Goal: Task Accomplishment & Management: Use online tool/utility

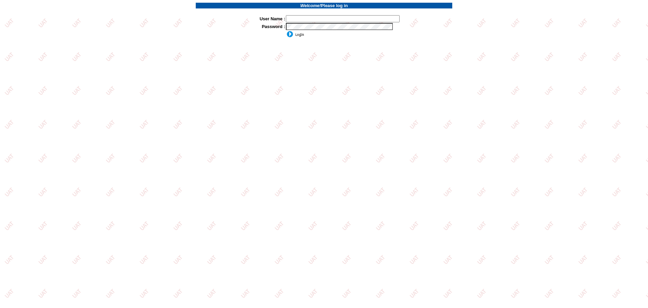
click at [320, 20] on input "text" at bounding box center [343, 18] width 114 height 7
type input "sdakes"
click at [295, 36] on input "image" at bounding box center [295, 34] width 18 height 7
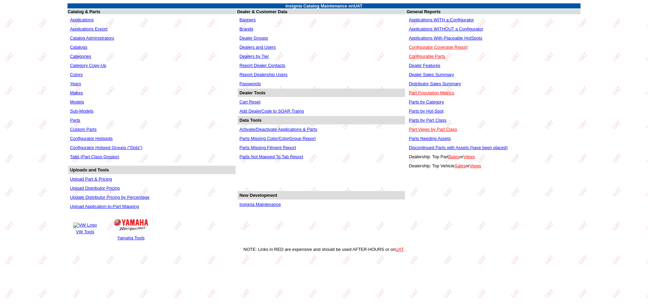
click at [442, 28] on link "Applications WITHOUT a Configurator" at bounding box center [446, 28] width 74 height 5
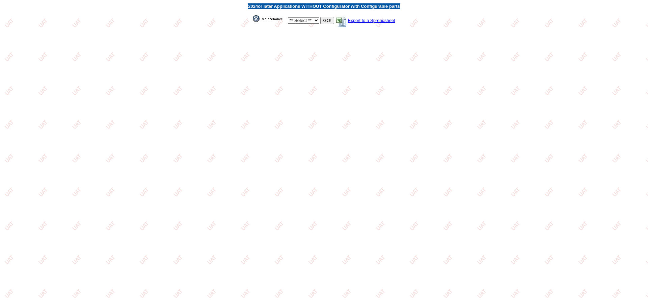
click at [318, 21] on select "** Select ** Acura Alfa Romeo Audi Bentley BMW DoubleTake Ford GM Honda Hyundai…" at bounding box center [303, 20] width 31 height 6
select select "1"
click at [288, 17] on select "** Select ** Acura Alfa Romeo Audi Bentley BMW DoubleTake Ford GM Honda Hyundai…" at bounding box center [303, 20] width 31 height 6
drag, startPoint x: 325, startPoint y: 20, endPoint x: 326, endPoint y: 28, distance: 8.1
click at [325, 20] on input "GO!" at bounding box center [327, 20] width 14 height 7
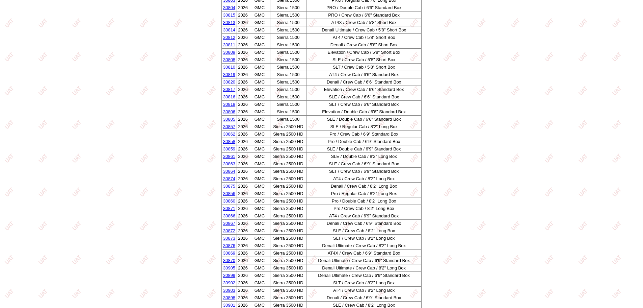
scroll to position [975, 0]
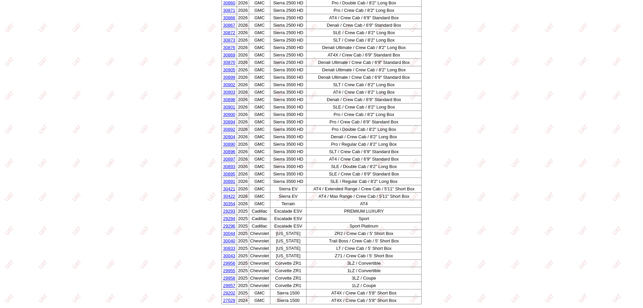
click at [227, 248] on link "30833" at bounding box center [229, 247] width 12 height 5
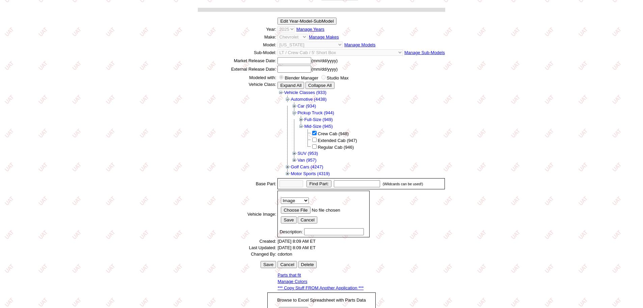
scroll to position [107, 0]
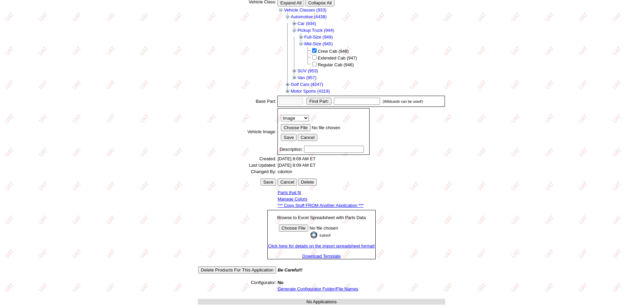
click at [337, 288] on link "Generate Configurator Folder/File Names" at bounding box center [318, 288] width 81 height 5
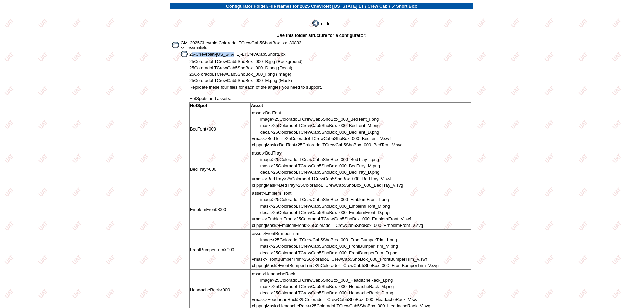
drag, startPoint x: 191, startPoint y: 55, endPoint x: 231, endPoint y: 55, distance: 40.5
click at [231, 55] on span "25-Chevrolet-Colorado-LTCrewCab5ShortBox" at bounding box center [237, 54] width 96 height 5
drag, startPoint x: 189, startPoint y: 54, endPoint x: 296, endPoint y: 56, distance: 107.1
click at [296, 56] on td "25-Chevrolet-Colorado-LTCrewCab5ShortBox" at bounding box center [330, 53] width 283 height 7
copy span "25-Chevrolet-Colorado-LTCrewCab5ShortBox"
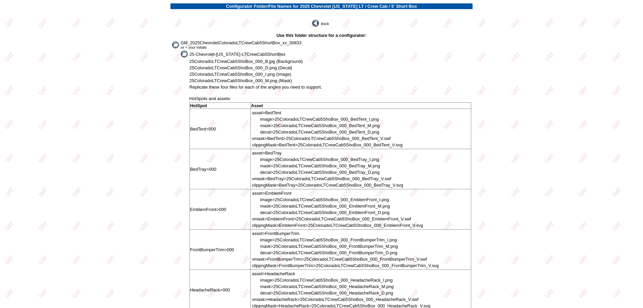
click at [220, 61] on span "25ColoradoLTCrewCab5ShoBox_000_B.jpg (Background)" at bounding box center [245, 61] width 113 height 5
drag, startPoint x: 252, startPoint y: 60, endPoint x: 203, endPoint y: 60, distance: 49.6
copy span "25ColoradoLTCrewCab5ShoBox"
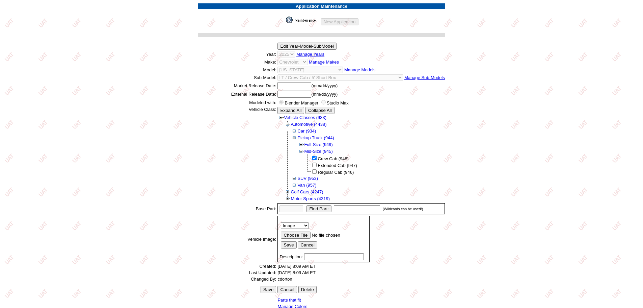
scroll to position [107, 0]
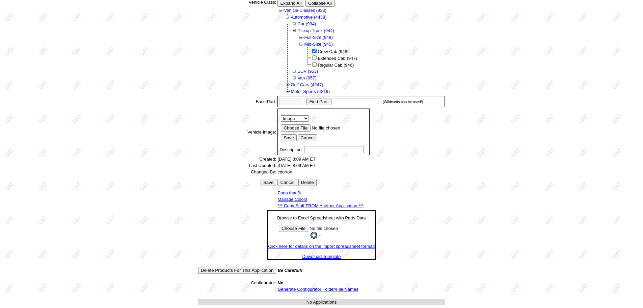
click at [325, 206] on link "*** Copy Stuff FROM Another Application ***" at bounding box center [321, 205] width 86 height 5
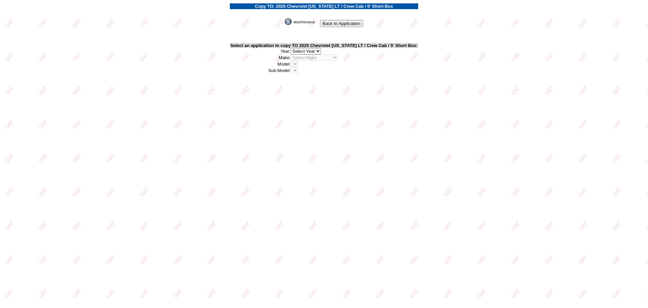
click at [319, 51] on select "2026 2025 2024 2023 2022 2021 2020 2019 2018 2017 2016 2015 2014 2013 2012 2011…" at bounding box center [306, 51] width 30 height 6
select select "43"
click at [294, 48] on select "2026 2025 2024 2023 2022 2021 2020 2019 2018 2017 2016 2015 2014 2013 2012 2011…" at bounding box center [306, 51] width 30 height 6
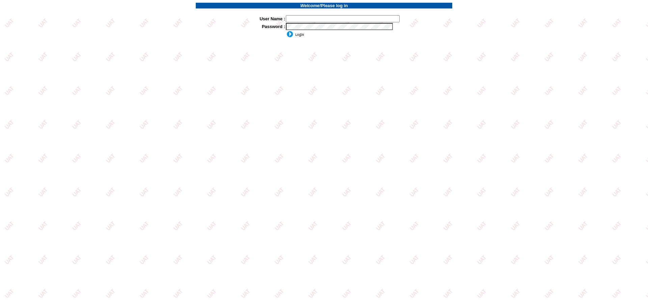
click at [324, 18] on input "text" at bounding box center [343, 18] width 114 height 7
type input "sdakes"
click at [294, 35] on input "image" at bounding box center [295, 34] width 18 height 7
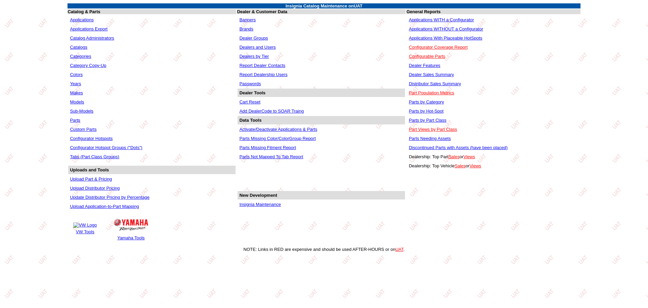
click at [442, 28] on link "Applications WITHOUT a Configurator" at bounding box center [446, 28] width 74 height 5
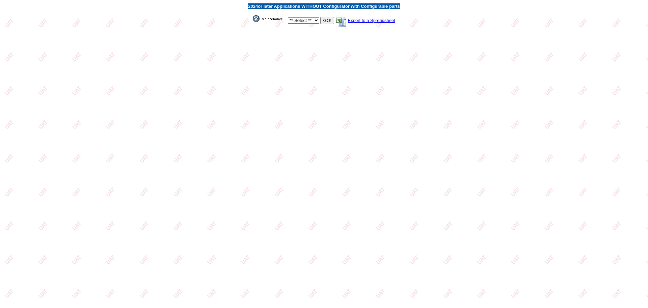
click at [314, 21] on select "** Select ** Acura Alfa Romeo Audi Bentley BMW DoubleTake [PERSON_NAME] Honda H…" at bounding box center [303, 20] width 31 height 6
select select "1"
click at [288, 17] on select "** Select ** Acura Alfa Romeo Audi Bentley BMW DoubleTake Ford GM Honda Hyundai…" at bounding box center [303, 20] width 31 height 6
click at [329, 21] on input "GO!" at bounding box center [327, 20] width 14 height 7
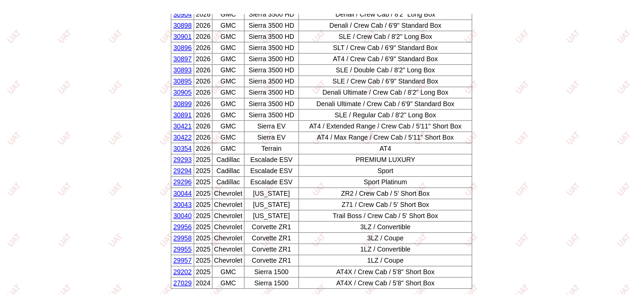
scroll to position [967, 0]
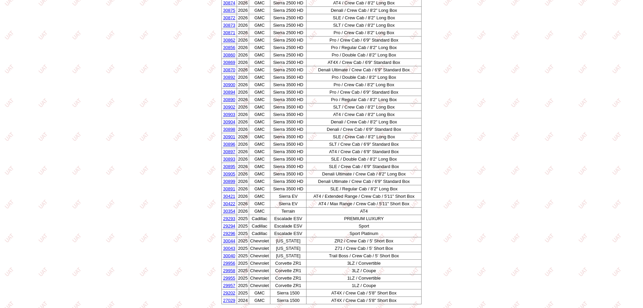
click at [229, 249] on link "30043" at bounding box center [229, 247] width 12 height 5
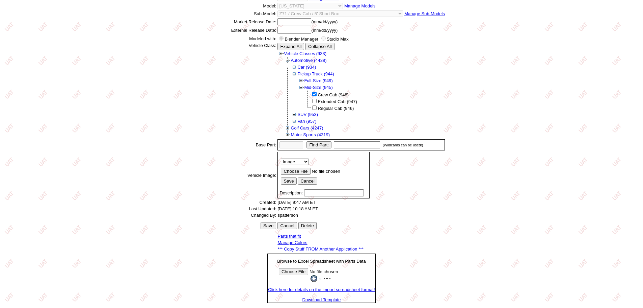
scroll to position [107, 0]
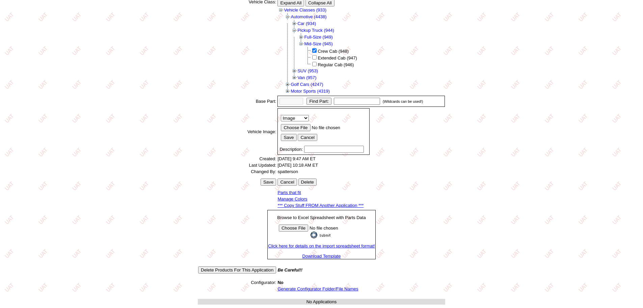
click at [311, 289] on link "Generate Configurator Folder/File Names" at bounding box center [318, 288] width 81 height 5
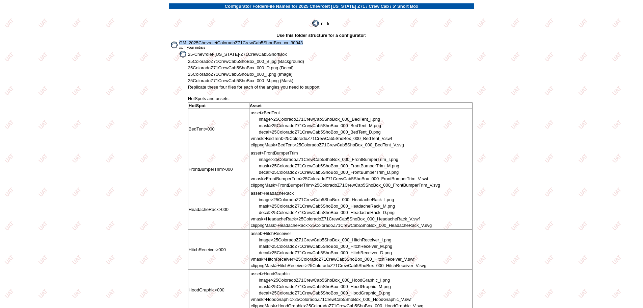
drag, startPoint x: 179, startPoint y: 42, endPoint x: 320, endPoint y: 41, distance: 141.5
click at [320, 41] on td "GM_2025ChevroletColoradoZ71CrewCab5ShortBox_xx_30043 xx = your initials" at bounding box center [326, 45] width 294 height 10
copy span "GM_2025ChevroletColoradoZ71CrewCab5ShortBox_xx_30043"
drag, startPoint x: 188, startPoint y: 55, endPoint x: 303, endPoint y: 57, distance: 114.8
click at [303, 57] on td "25-Chevrolet-Colorado-Z71CrewCab5ShortBox" at bounding box center [330, 53] width 285 height 7
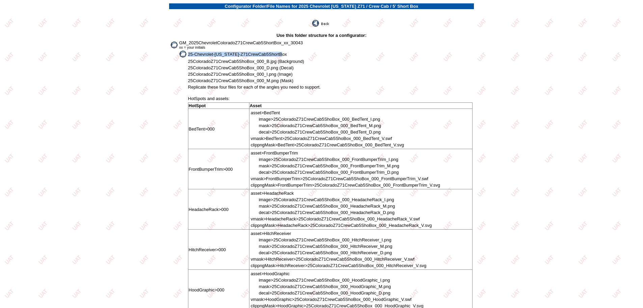
copy span "25-Chevrolet-Colorado-Z71CrewCab5ShortBox"
click at [215, 66] on span "25ColoradoZ71CrewCab5ShoBox_000_D.png (Decal)" at bounding box center [241, 67] width 106 height 5
drag, startPoint x: 255, startPoint y: 61, endPoint x: 185, endPoint y: 63, distance: 70.2
click at [185, 63] on tr "25ColoradoZ71CrewCab5ShoBox_000_B.jpg (Background)" at bounding box center [321, 61] width 303 height 6
copy tr "25ColoradoZ71CrewCab5ShoBox"
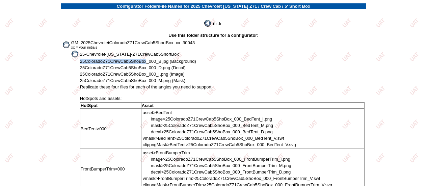
click at [214, 22] on img at bounding box center [213, 23] width 18 height 7
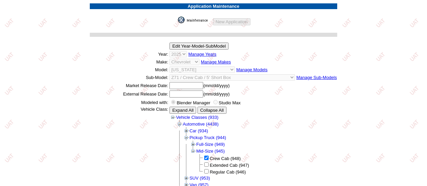
click at [186, 20] on img at bounding box center [195, 20] width 34 height 7
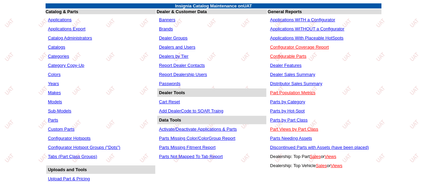
click at [284, 27] on link "Applications WITHOUT a Configurator" at bounding box center [307, 28] width 74 height 5
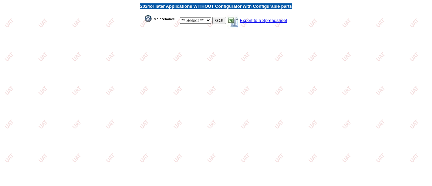
click at [208, 21] on select "** Select ** Acura Alfa Romeo Audi Bentley BMW DoubleTake Ford GM Honda Hyundai…" at bounding box center [195, 20] width 31 height 6
select select "2"
click at [180, 18] on select "** Select ** Acura Alfa Romeo Audi Bentley BMW DoubleTake Ford GM Honda Hyundai…" at bounding box center [195, 20] width 31 height 6
click at [220, 20] on input "GO!" at bounding box center [219, 20] width 14 height 7
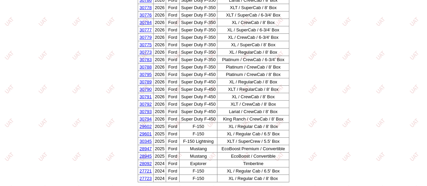
scroll to position [281, 0]
click at [142, 139] on link "30345" at bounding box center [145, 141] width 12 height 5
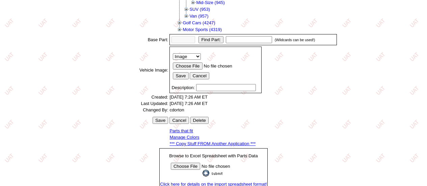
scroll to position [234, 0]
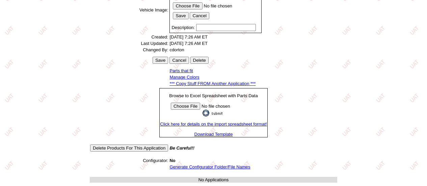
click at [203, 167] on link "Generate Configurator Folder/File Names" at bounding box center [210, 166] width 81 height 5
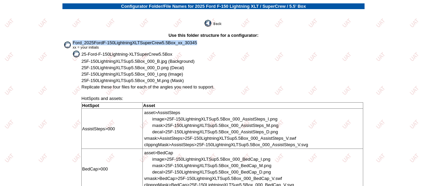
drag, startPoint x: 73, startPoint y: 43, endPoint x: 198, endPoint y: 43, distance: 125.6
click at [198, 43] on td "Ford_2025FordF-150LightningXLTSuperCrew5.5Box_xx_30345 xx = your initials" at bounding box center [217, 45] width 291 height 10
copy span "Ford_2025FordF-150LightningXLTSuperCrew5.5Box_xx_30345"
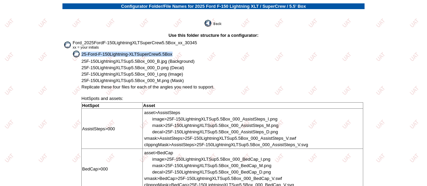
drag, startPoint x: 82, startPoint y: 55, endPoint x: 173, endPoint y: 58, distance: 90.9
click at [173, 58] on td "25-Ford-F-150Lightning-XLTSuperCrew5.5Box" at bounding box center [222, 53] width 282 height 7
copy span "25-Ford-F-150Lightning-XLTSuperCrew5.5Box"
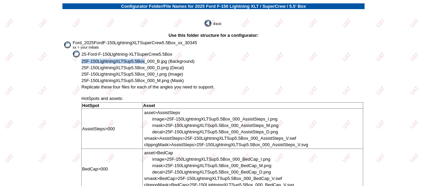
drag, startPoint x: 80, startPoint y: 63, endPoint x: 145, endPoint y: 63, distance: 64.8
click at [145, 63] on tr "25F-150LightningXLTSup5.5Box_000_B.jpg (Background)" at bounding box center [213, 61] width 300 height 6
copy tr "25F-150LightningXLTSup5.5Box"
